Goal: Information Seeking & Learning: Learn about a topic

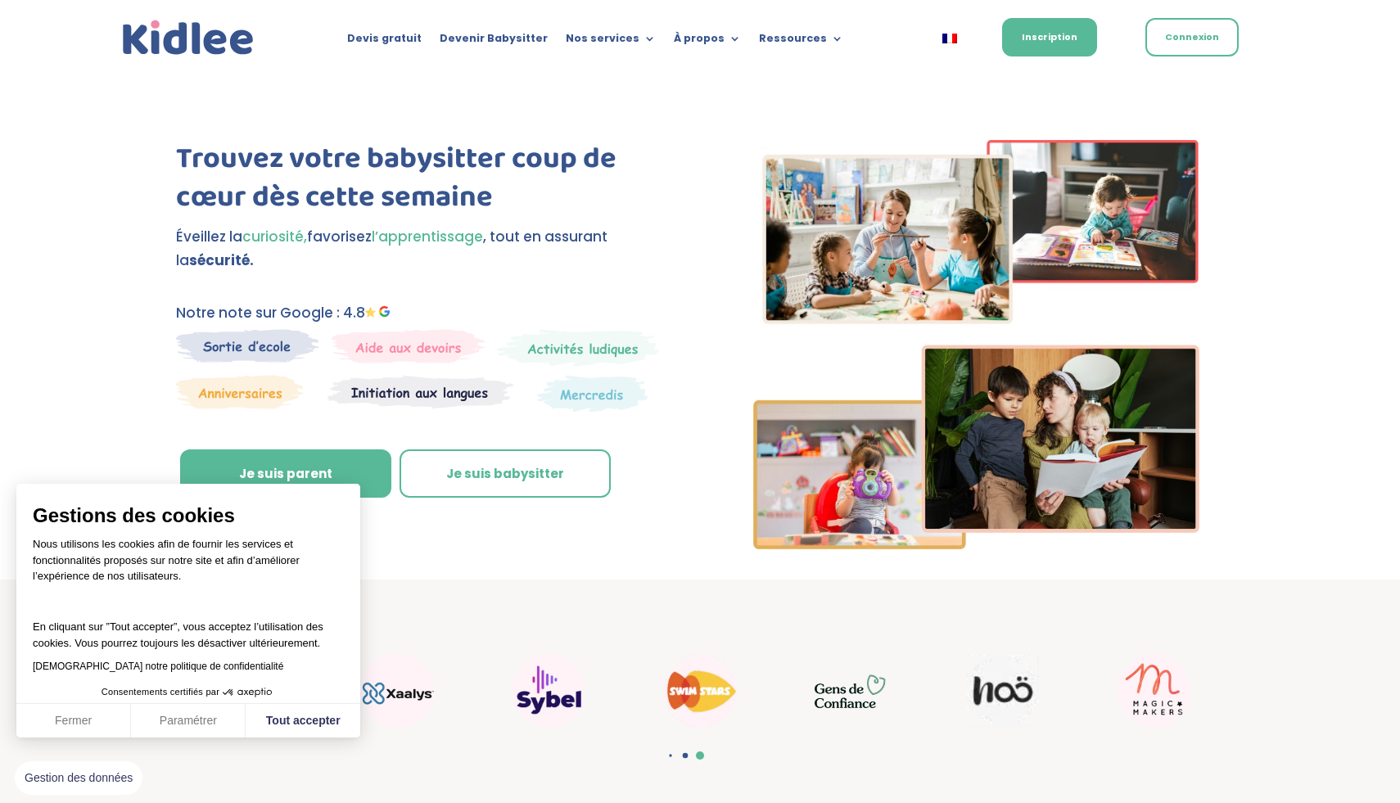
click at [404, 72] on div "Devis gratuit Devenir Babysitter Nos services Garde ludique Aide aux devoirs La…" at bounding box center [700, 37] width 1162 height 74
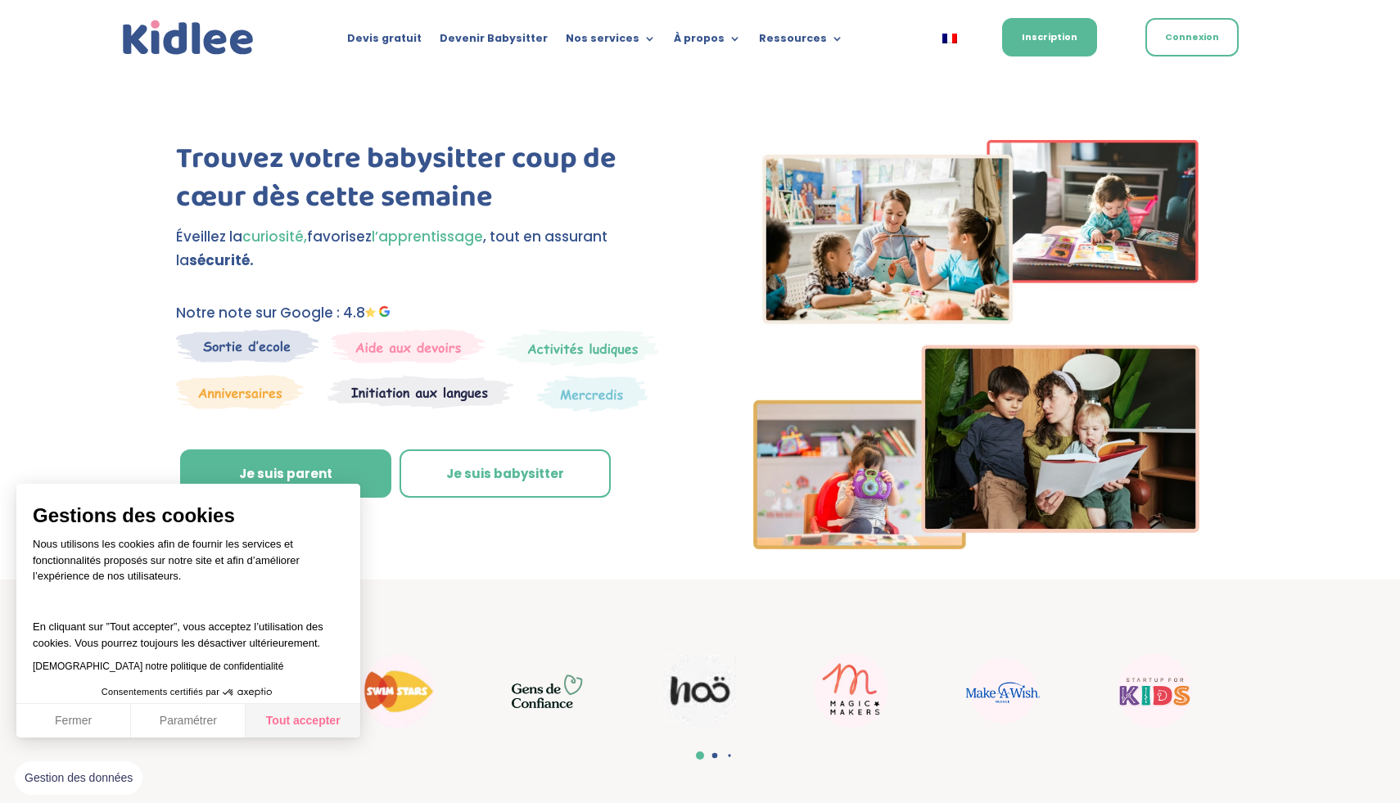
click at [294, 720] on button "Tout accepter" at bounding box center [303, 721] width 115 height 34
checkbox input "true"
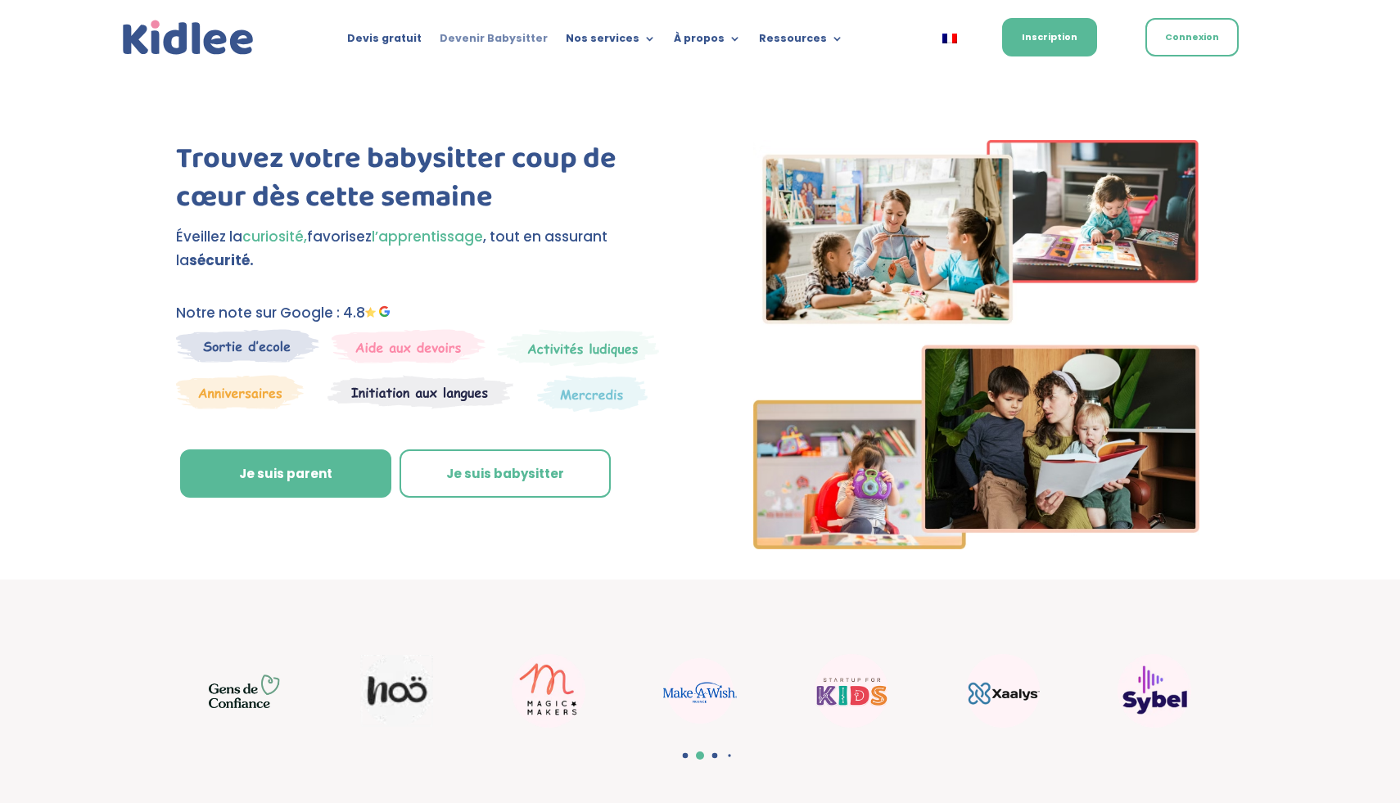
click at [496, 34] on link "Devenir Babysitter" at bounding box center [494, 42] width 108 height 18
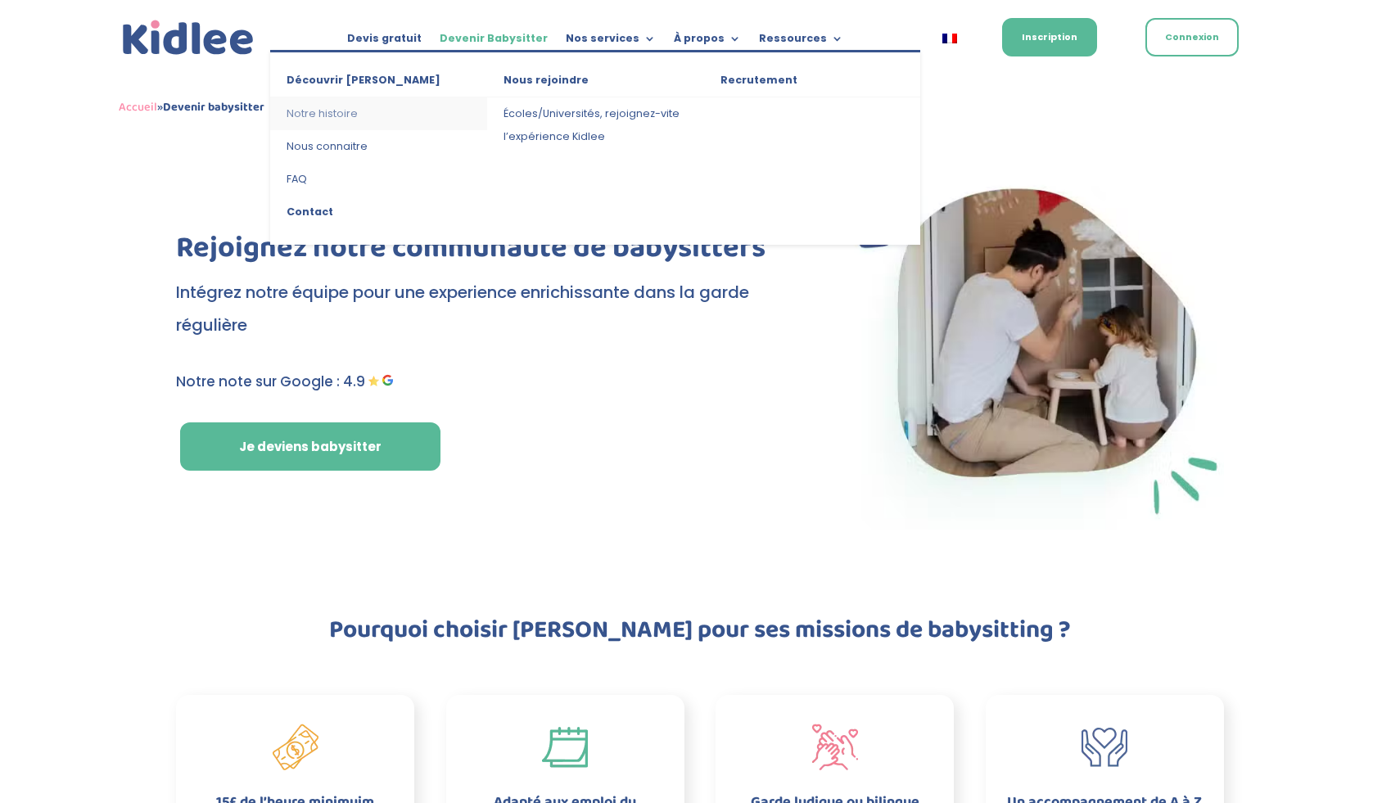
click at [341, 109] on link "Notre histoire" at bounding box center [378, 113] width 217 height 33
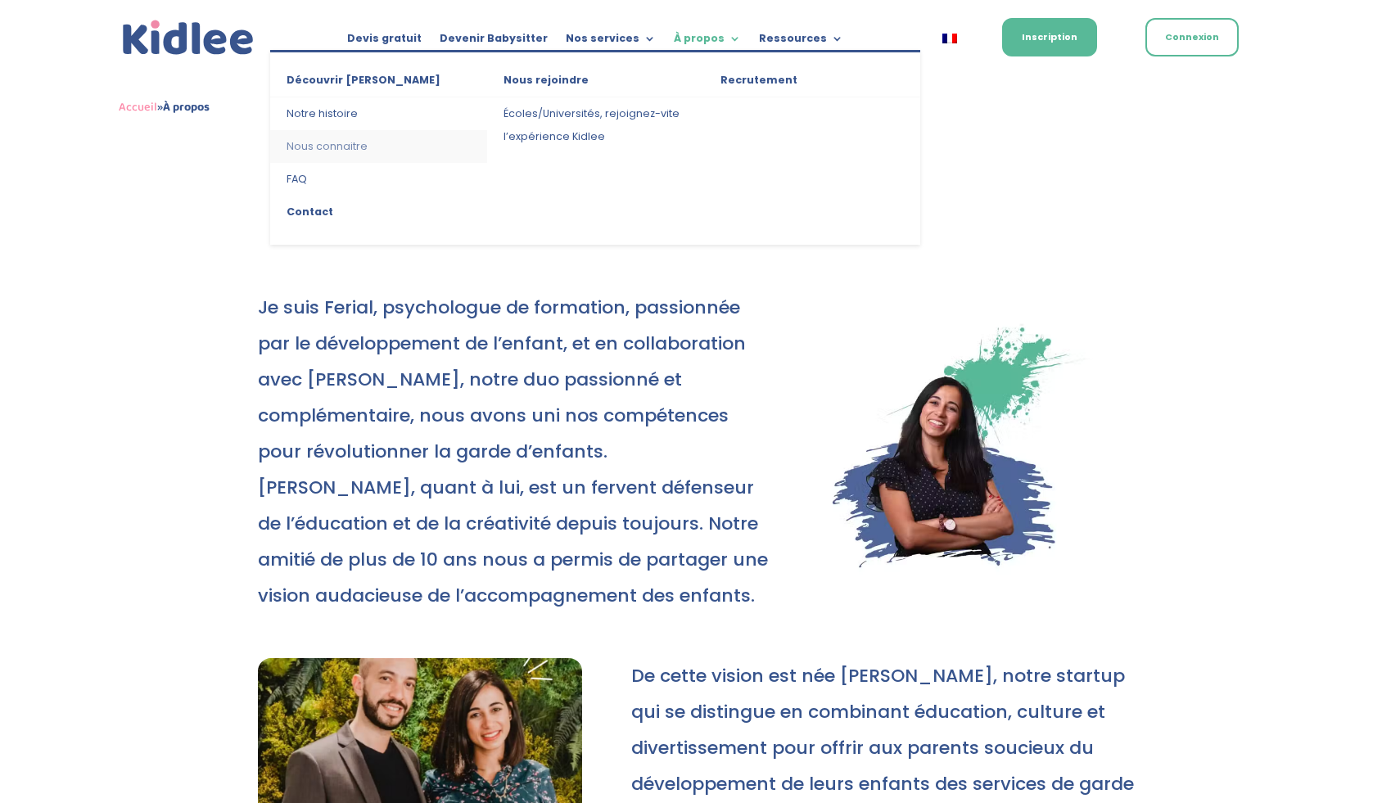
click at [329, 147] on link "Nous connaitre" at bounding box center [378, 146] width 217 height 33
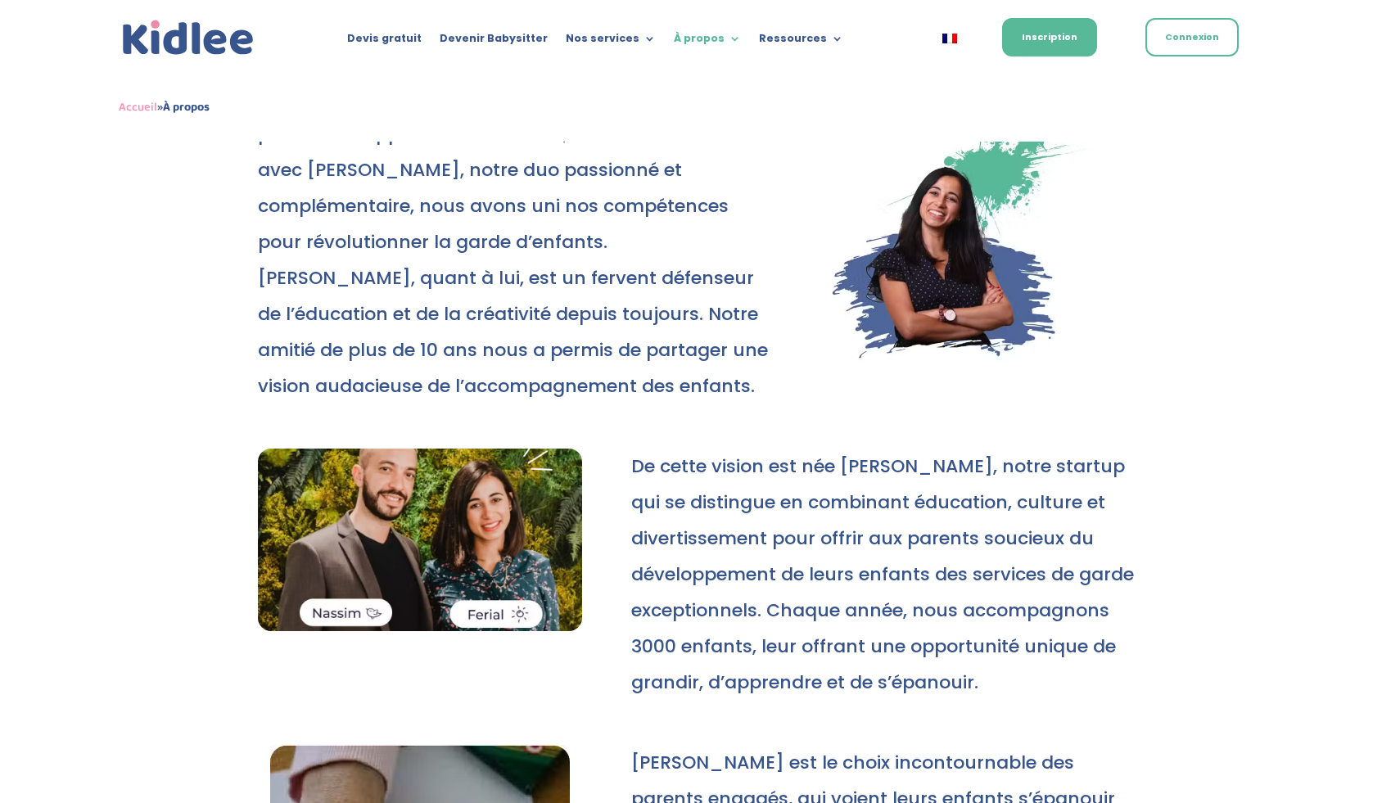
scroll to position [210, 0]
click at [394, 492] on img at bounding box center [420, 539] width 324 height 183
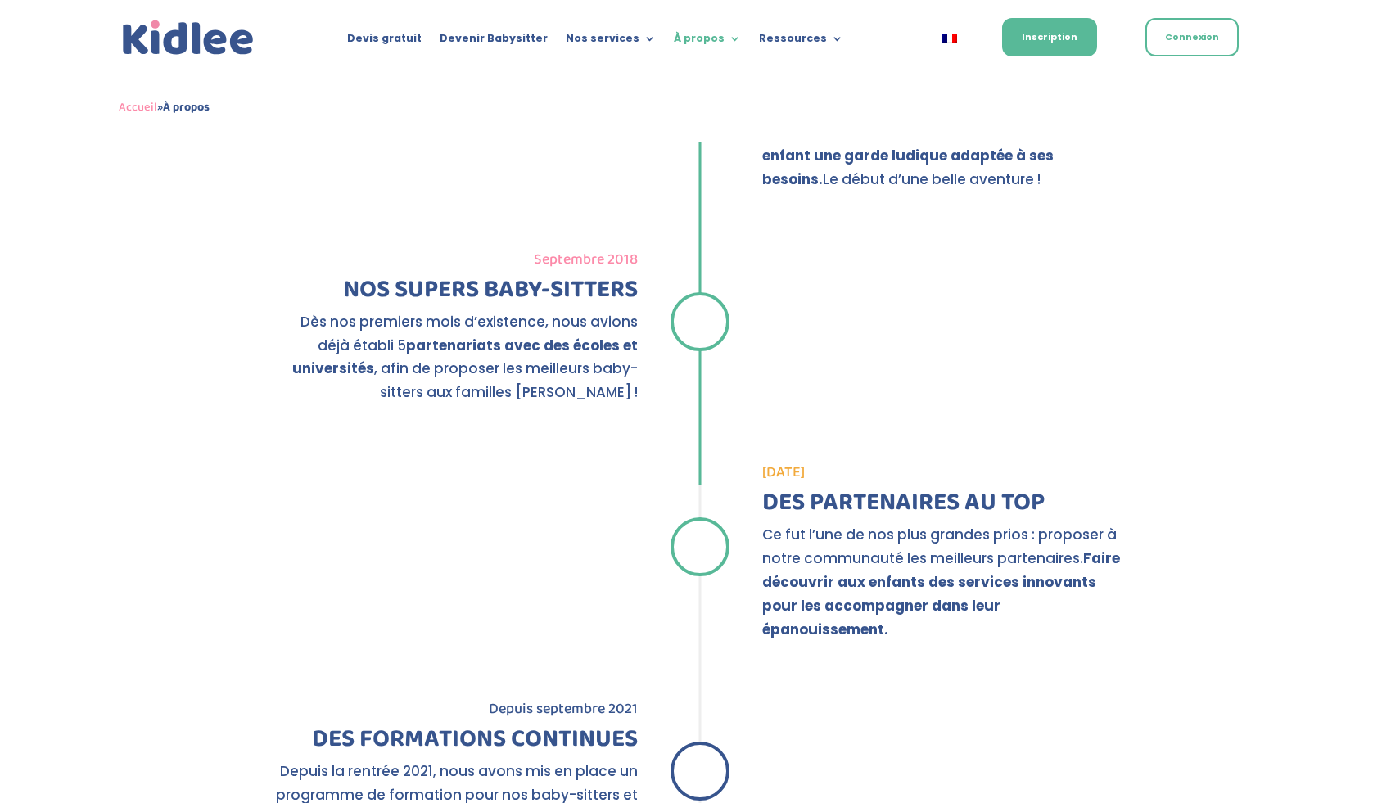
scroll to position [1987, 0]
